Goal: Information Seeking & Learning: Learn about a topic

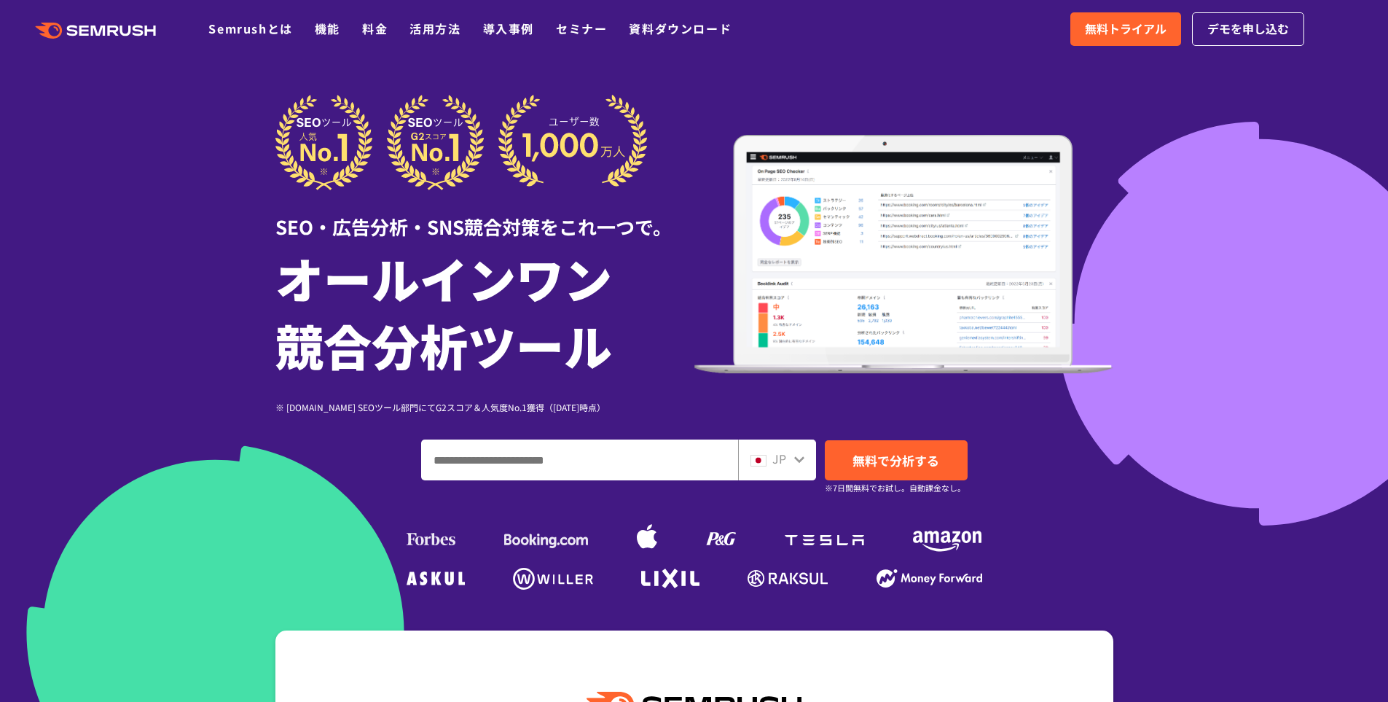
click at [1234, 325] on div at bounding box center [694, 406] width 1388 height 813
click at [579, 282] on h1 "オールインワン 競合分析ツール" at bounding box center [484, 311] width 419 height 134
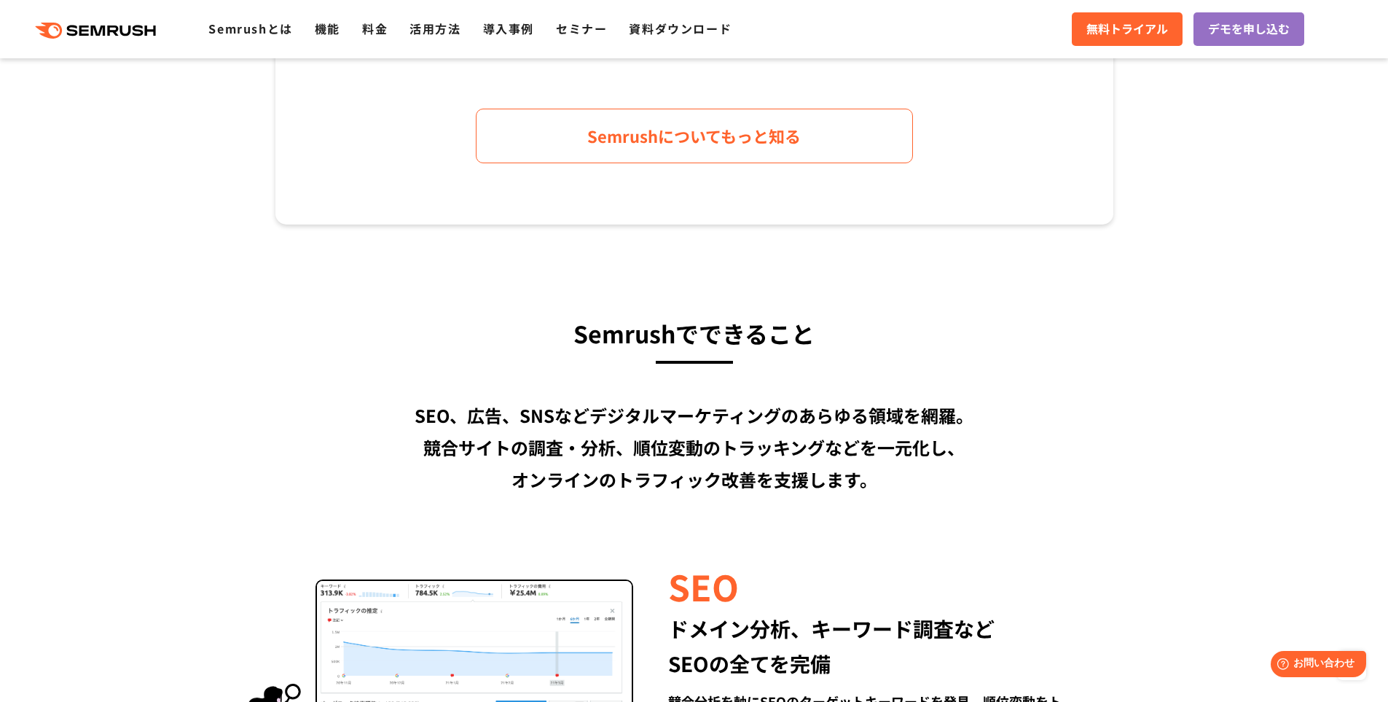
scroll to position [1020, 0]
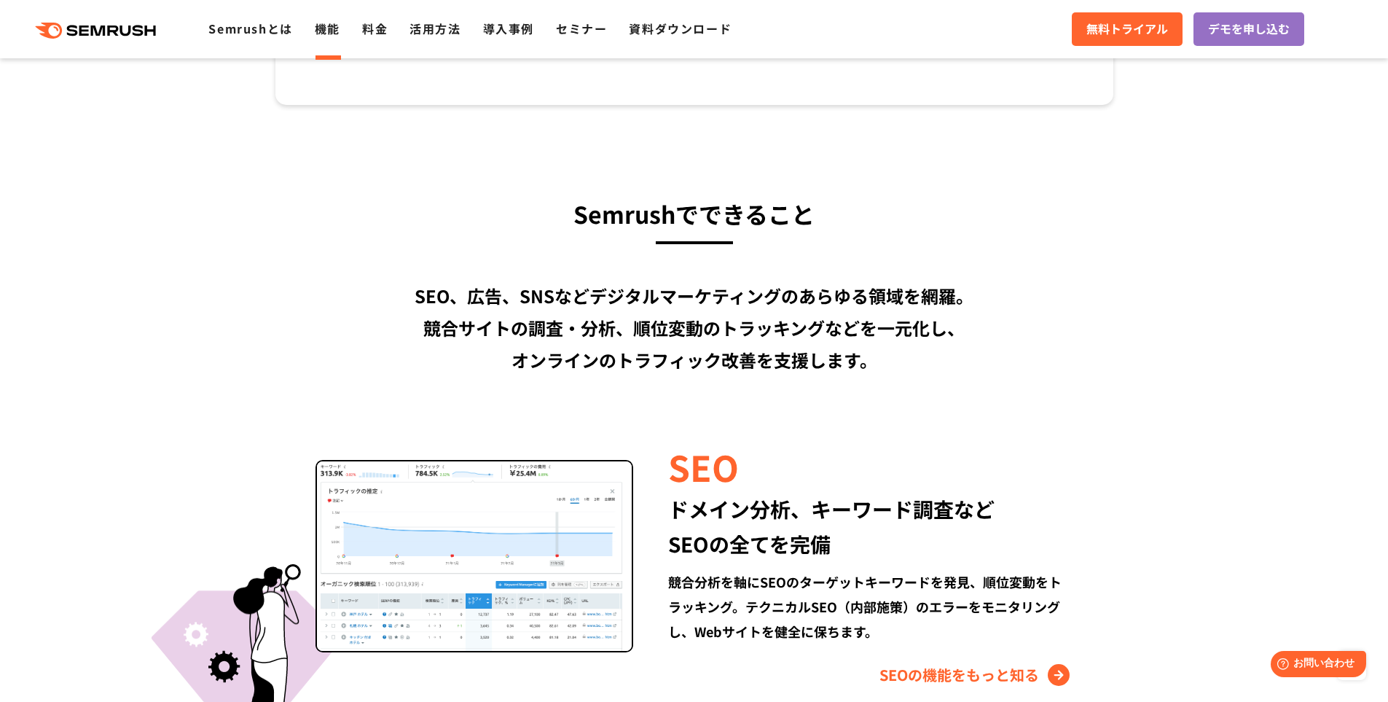
click at [324, 33] on link "機能" at bounding box center [328, 28] width 26 height 17
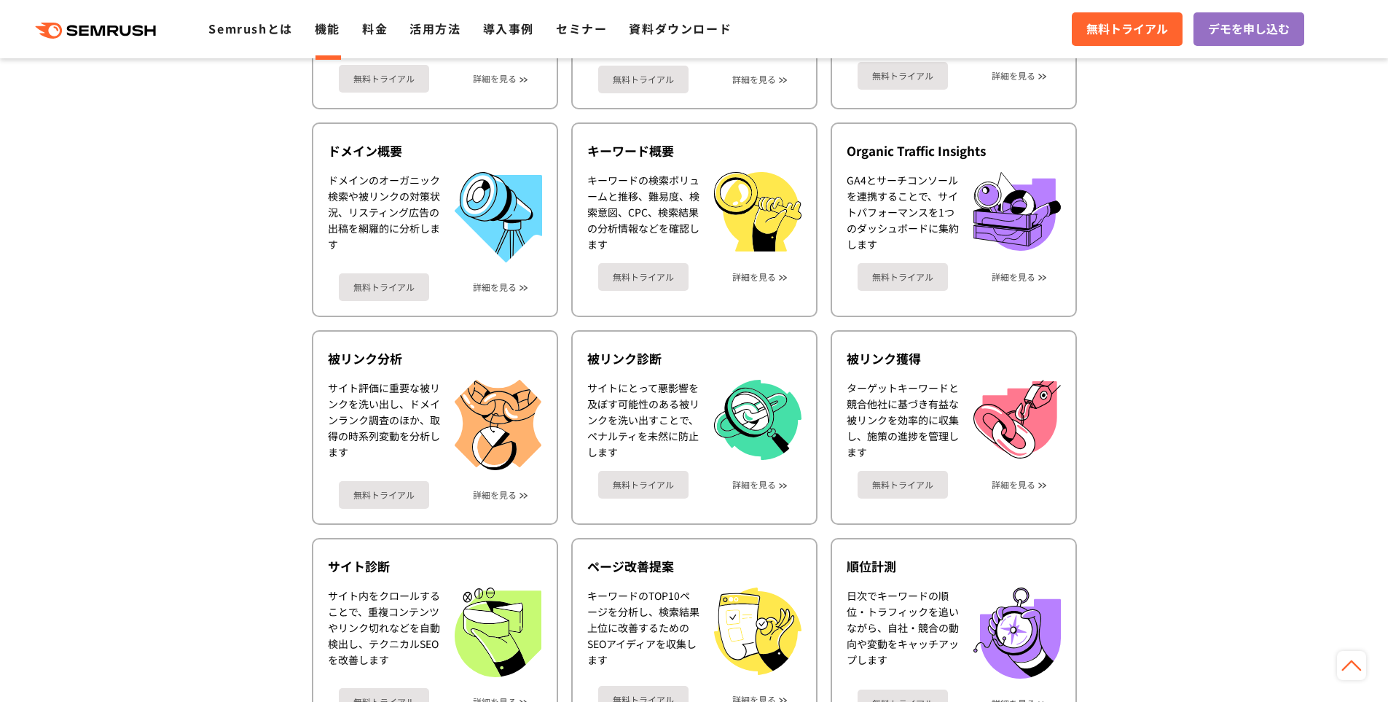
scroll to position [583, 0]
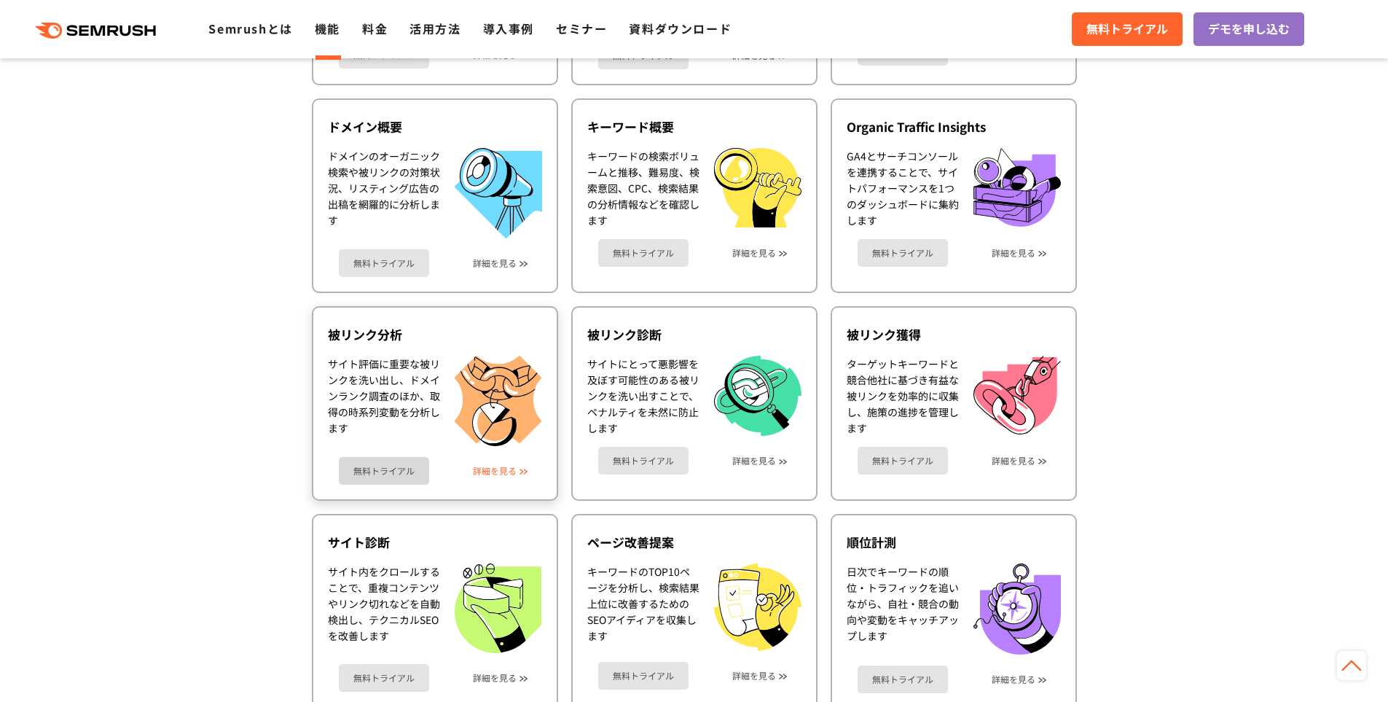
click at [502, 470] on link "詳細を見る" at bounding box center [495, 471] width 44 height 10
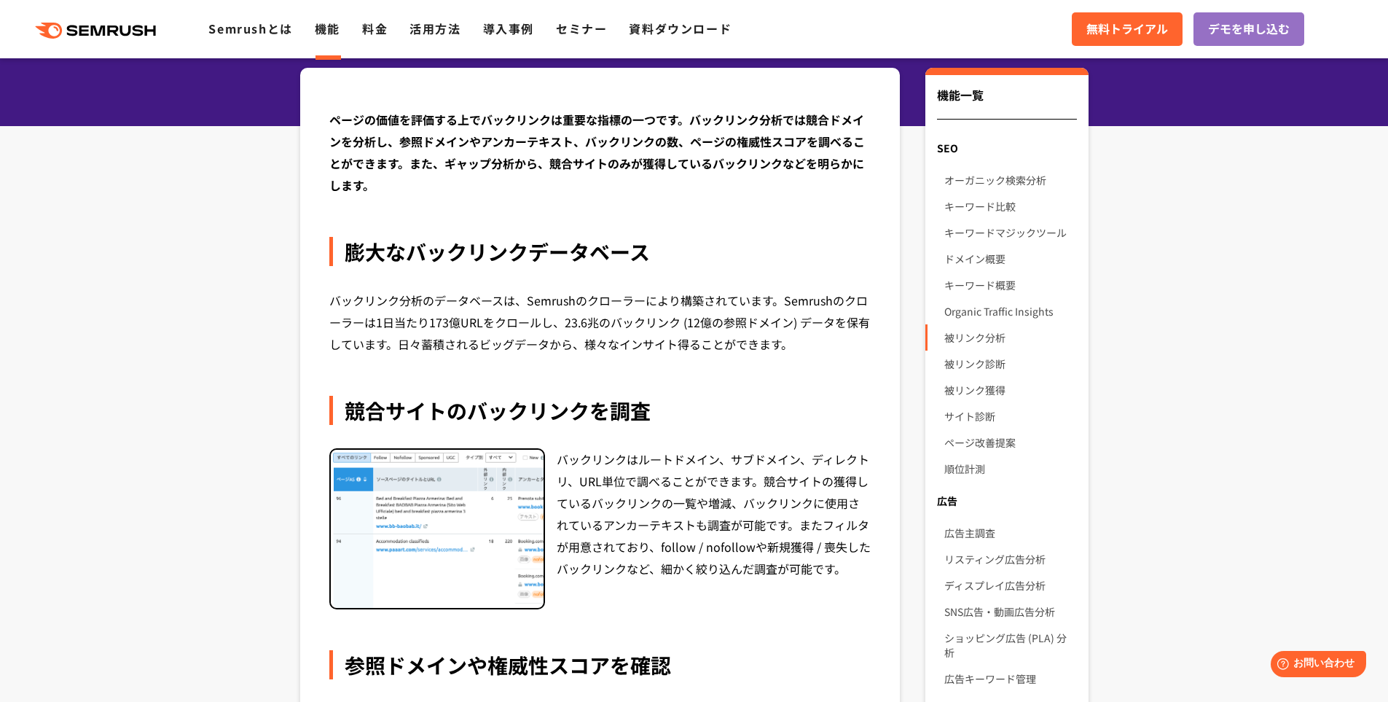
scroll to position [73, 0]
